Goal: Task Accomplishment & Management: Use online tool/utility

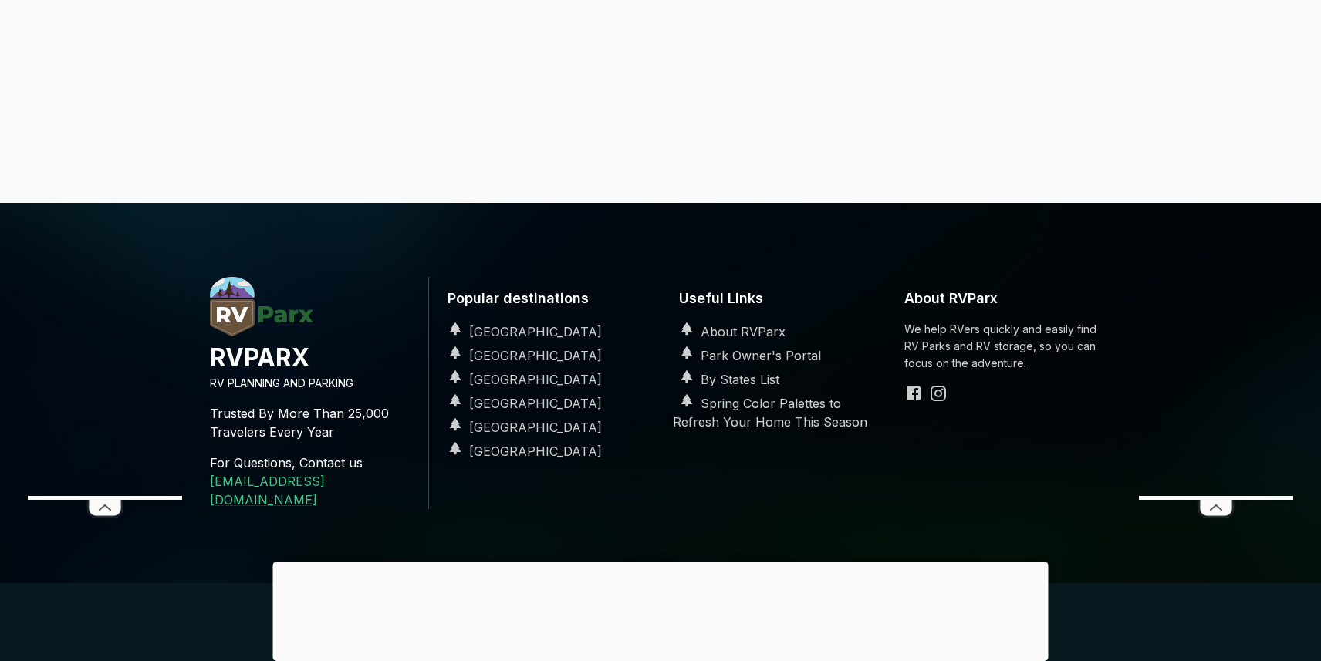
scroll to position [2203, 0]
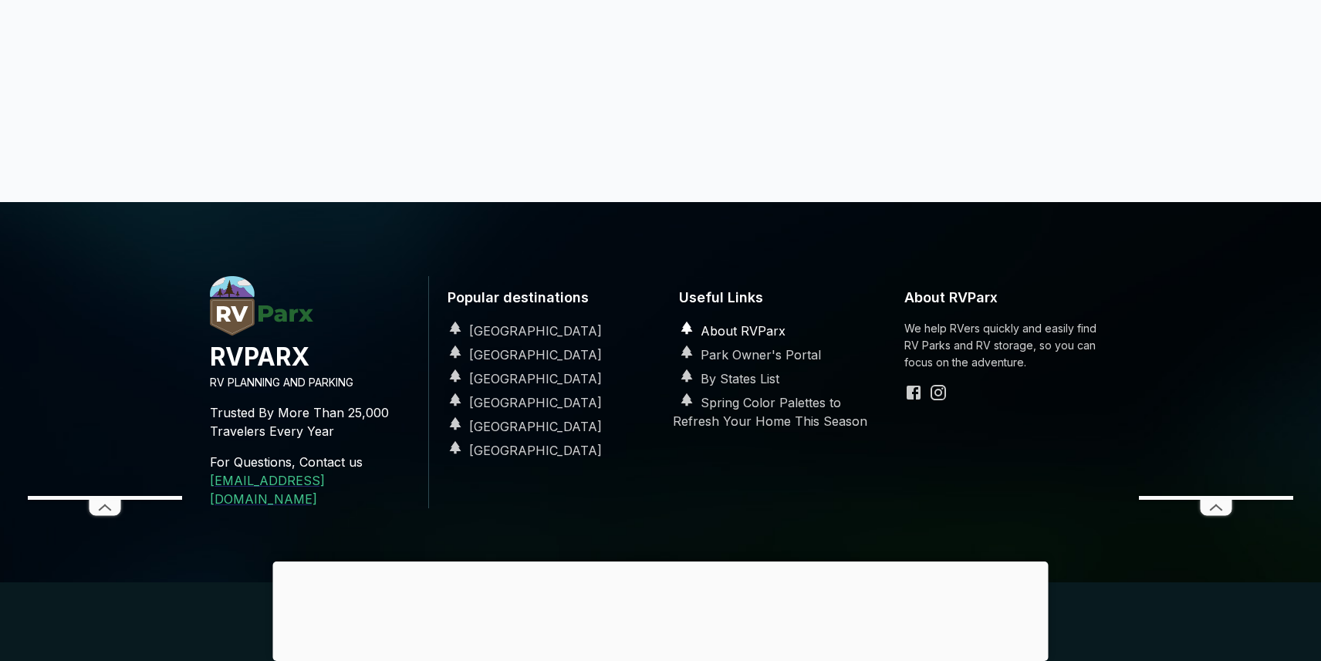
click at [746, 323] on link "About RVParx" at bounding box center [729, 330] width 113 height 15
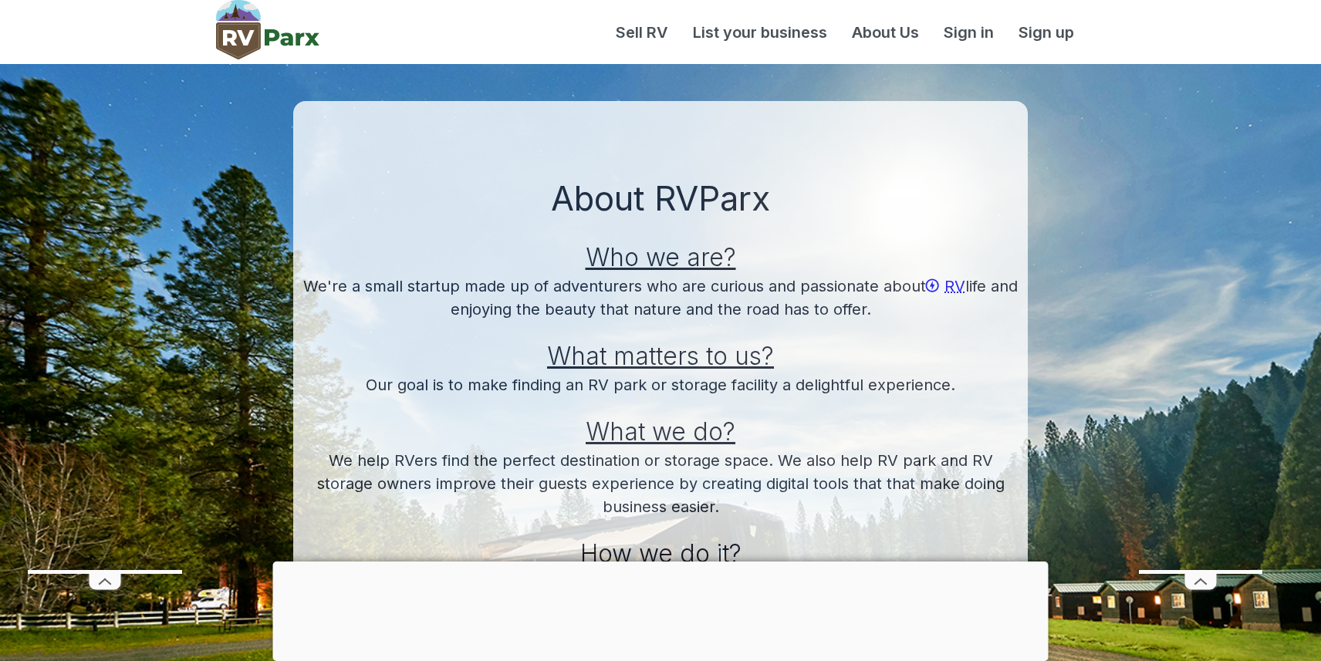
click at [741, 46] on div "Sell RV List your business About Us Sign in Sign up" at bounding box center [661, 32] width 926 height 64
click at [745, 41] on link "List your business" at bounding box center [759, 32] width 159 height 23
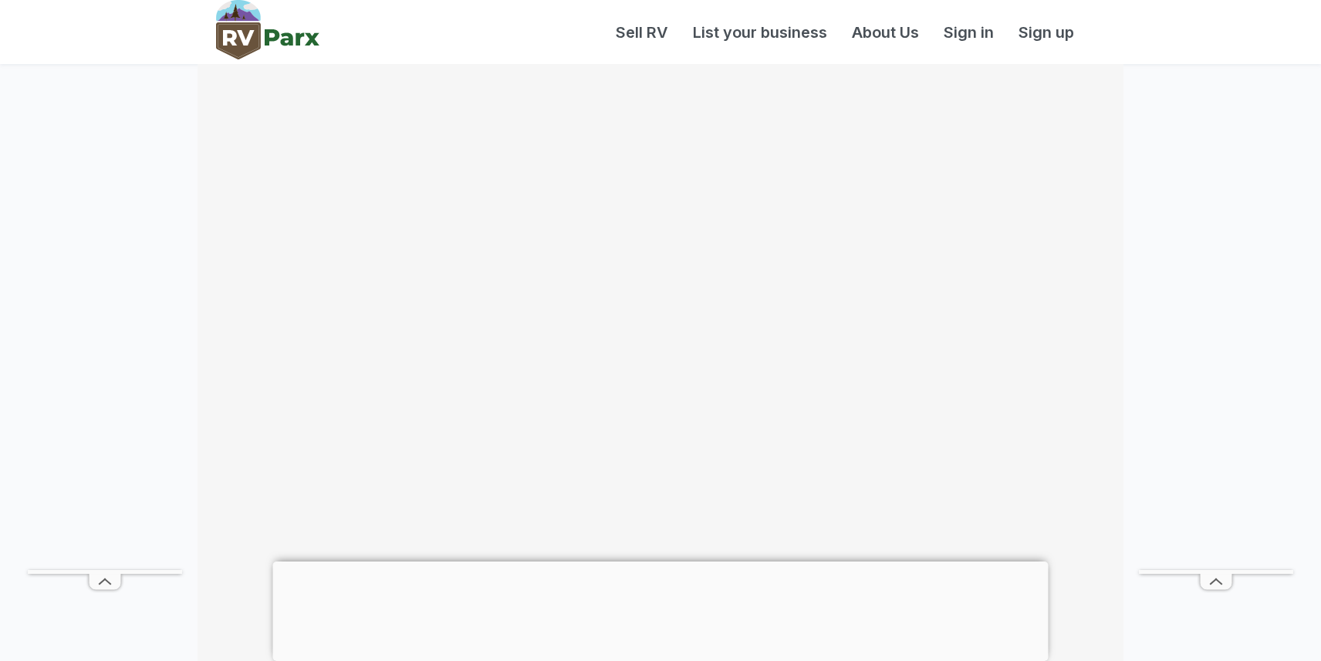
click at [280, 44] on img at bounding box center [267, 29] width 103 height 59
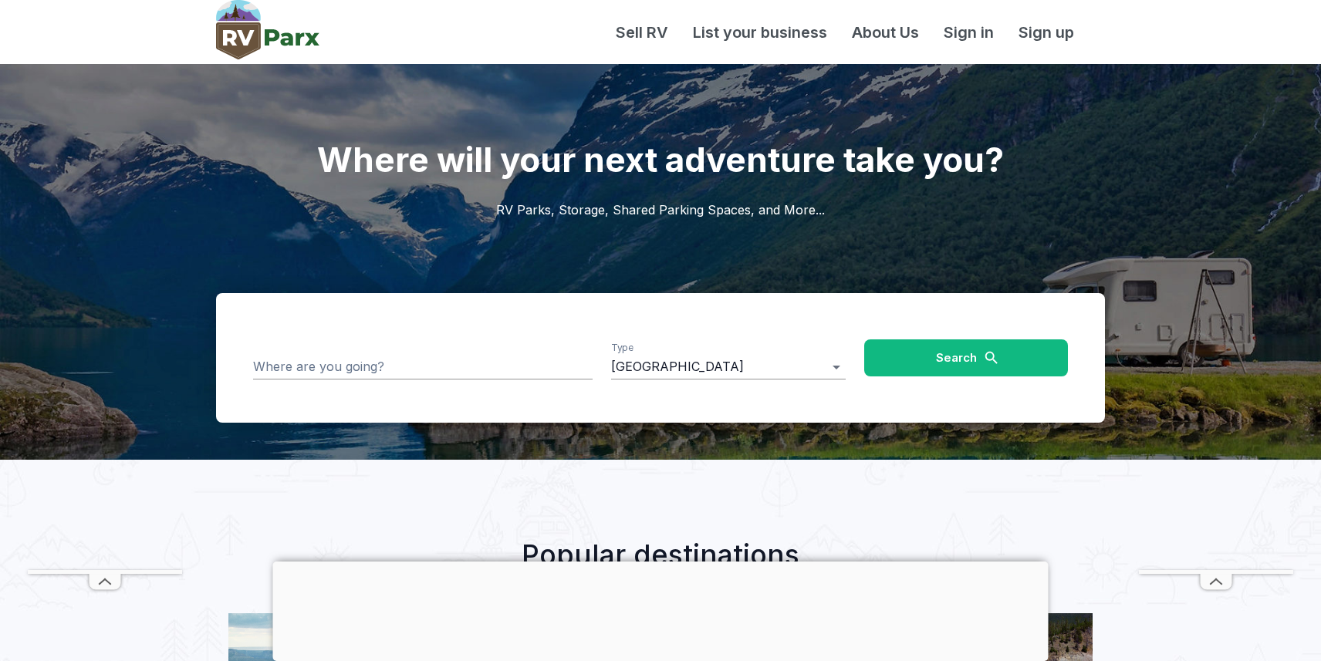
click at [483, 372] on input "Where are you going?" at bounding box center [422, 367] width 339 height 24
